Goal: Information Seeking & Learning: Learn about a topic

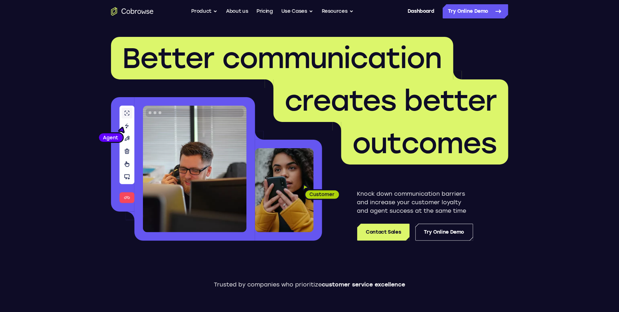
click at [218, 12] on ul "Go back Powerful, Flexible and Trustworthy. Avoid all extra friction for both A…" at bounding box center [272, 11] width 162 height 14
click at [214, 12] on button "Product" at bounding box center [204, 11] width 26 height 14
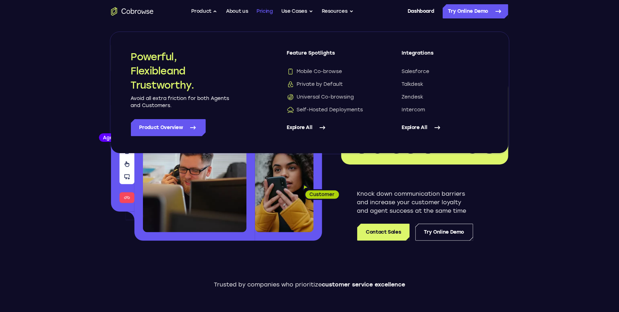
click at [267, 12] on link "Pricing" at bounding box center [264, 11] width 16 height 14
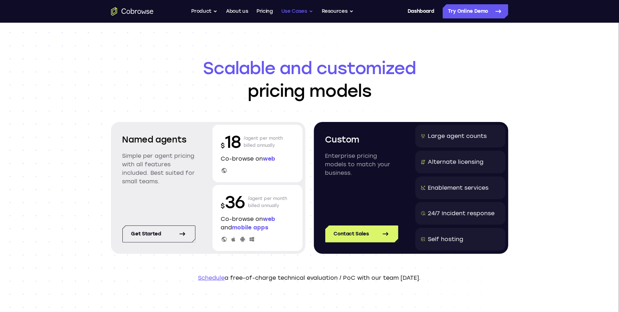
click at [299, 10] on button "Use Cases" at bounding box center [297, 11] width 32 height 14
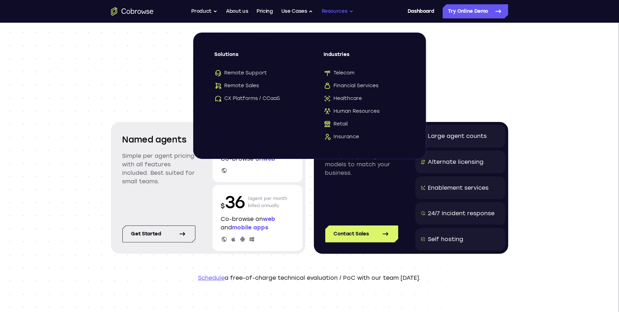
click at [336, 9] on button "Resources" at bounding box center [338, 11] width 32 height 14
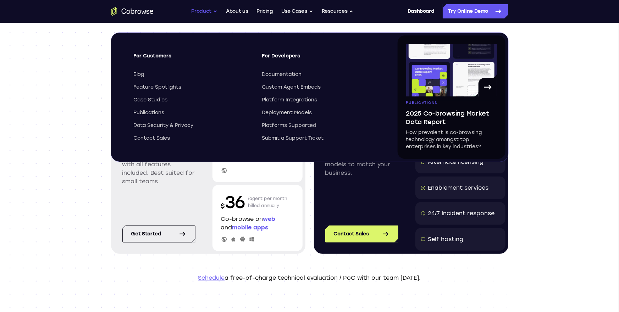
click at [209, 12] on button "Product" at bounding box center [204, 11] width 26 height 14
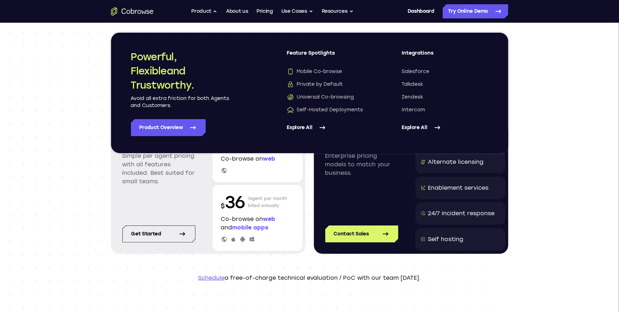
click at [312, 128] on link "Explore All" at bounding box center [330, 127] width 86 height 17
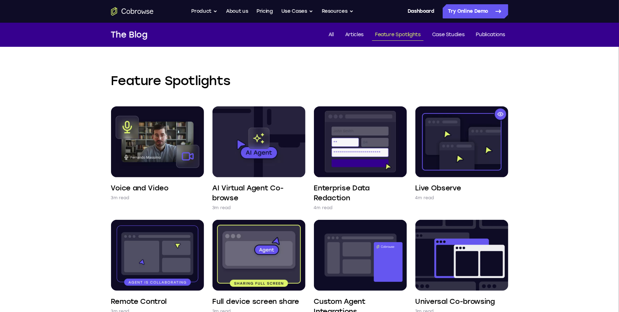
click at [475, 78] on h2 "Feature Spotlights" at bounding box center [309, 80] width 397 height 17
